Goal: Connect with others: Connect with other users

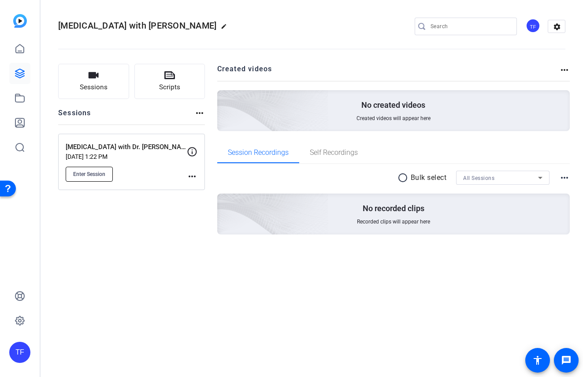
click at [101, 178] on span "Enter Session" at bounding box center [89, 174] width 32 height 7
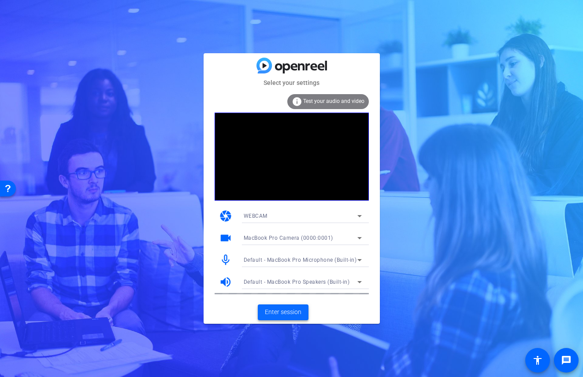
click at [286, 310] on span "Enter session" at bounding box center [283, 312] width 37 height 9
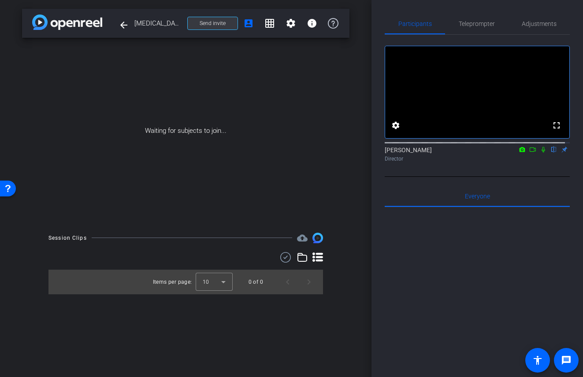
click at [219, 27] on span at bounding box center [213, 23] width 50 height 21
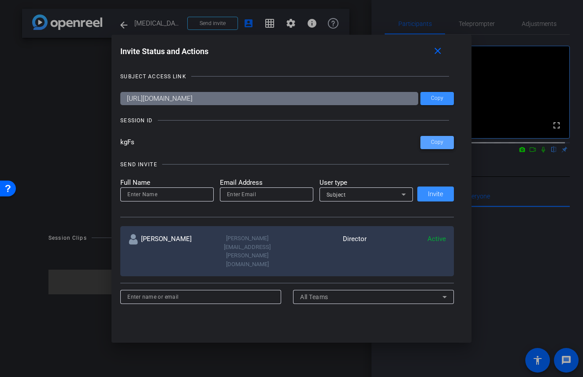
click at [438, 144] on span "Copy" at bounding box center [437, 142] width 12 height 7
click at [440, 52] on mat-icon "close" at bounding box center [437, 51] width 11 height 11
